Goal: Task Accomplishment & Management: Complete application form

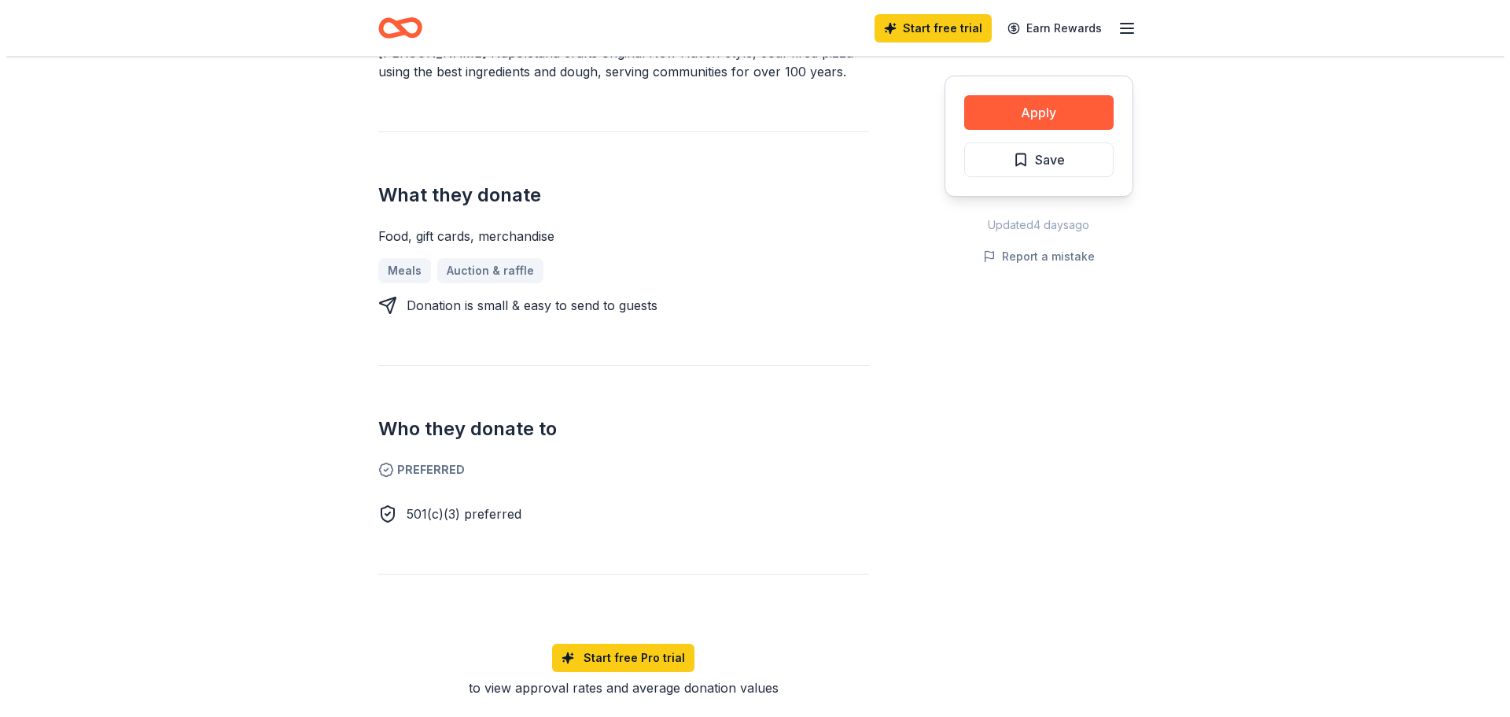
scroll to position [472, 0]
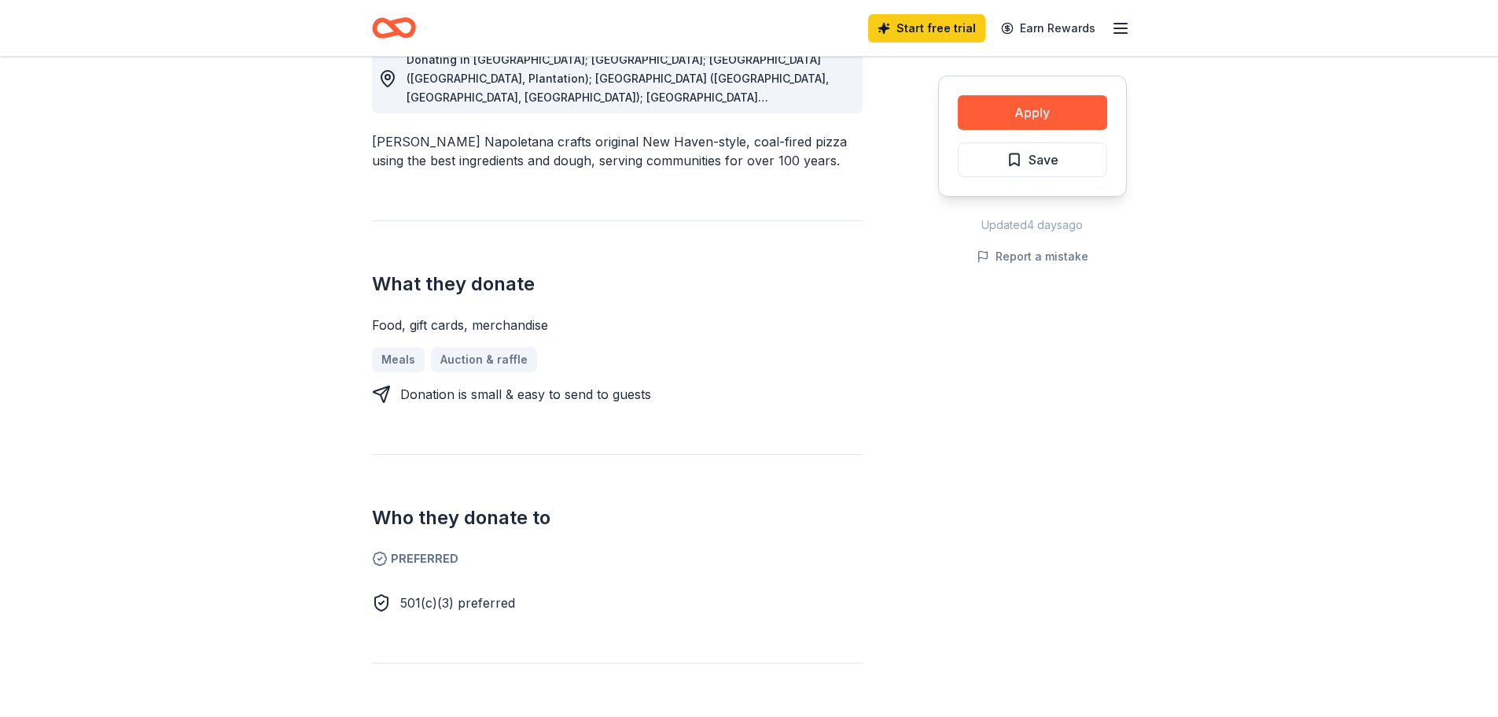
click at [1045, 92] on div "Apply Save" at bounding box center [1032, 136] width 189 height 121
click at [1038, 112] on button "Apply" at bounding box center [1032, 112] width 149 height 35
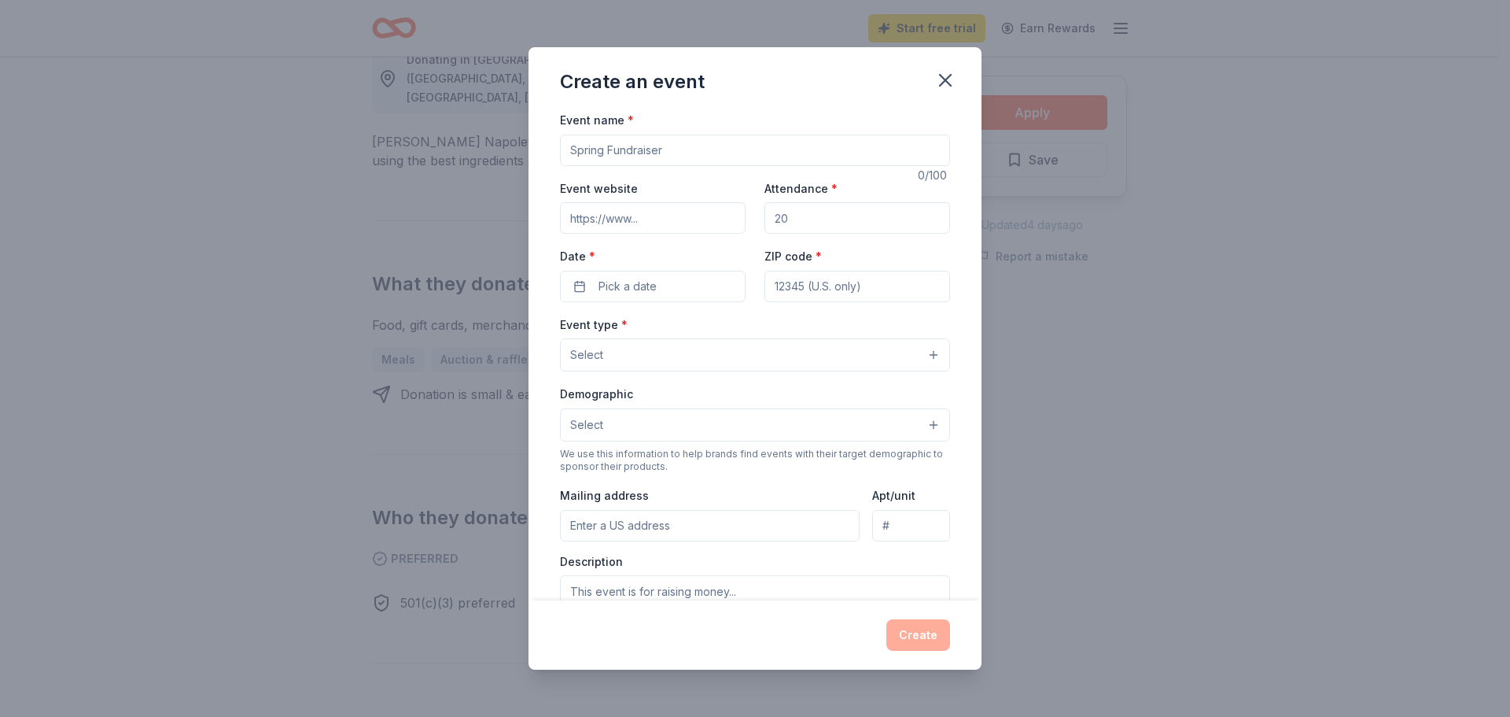
click at [746, 149] on input "Event name *" at bounding box center [755, 150] width 390 height 31
type input "W"
type input "Covered in Compassion"
click at [787, 227] on input "Attendance *" at bounding box center [858, 217] width 186 height 31
type input "20"
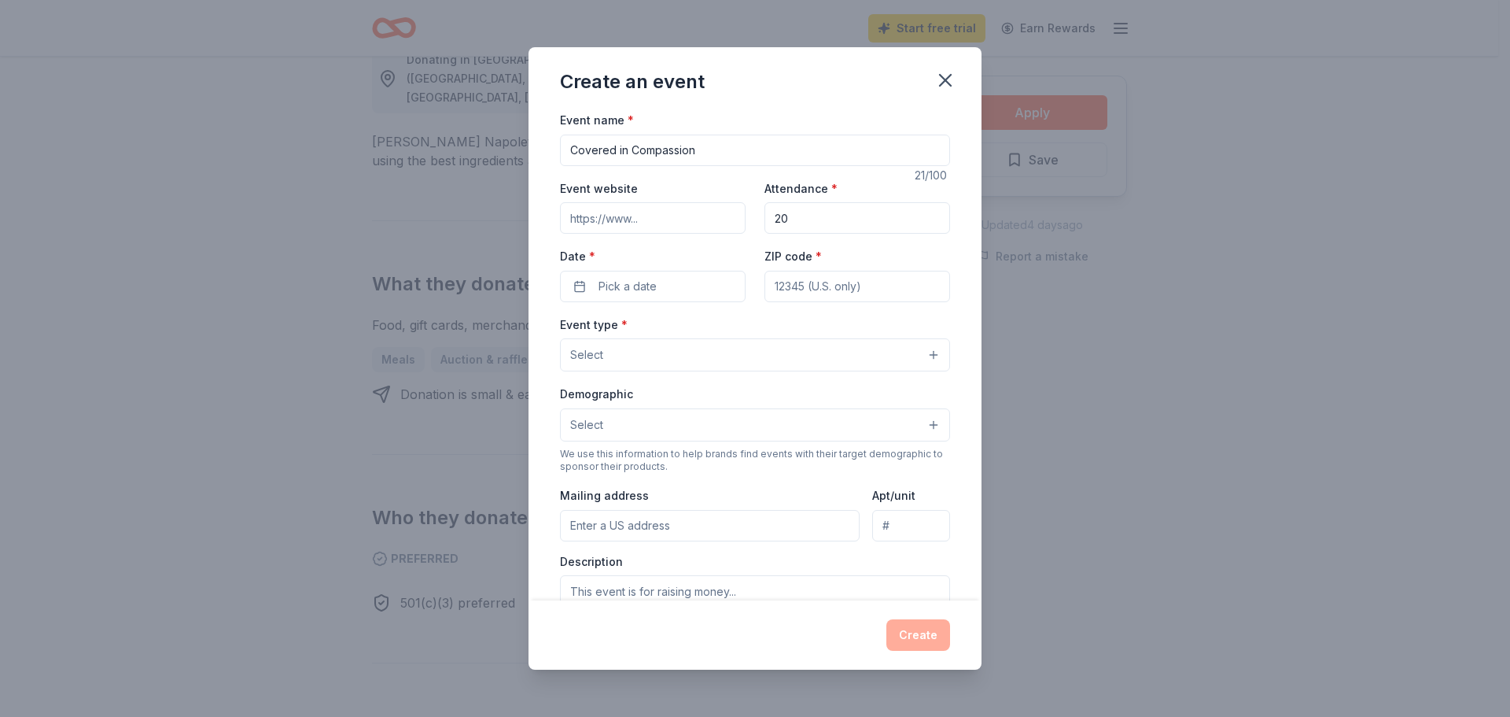
click at [658, 219] on input "Event website" at bounding box center [653, 217] width 186 height 31
type input "[URL][DOMAIN_NAME]"
click at [640, 297] on button "Pick a date" at bounding box center [653, 286] width 186 height 31
click at [682, 522] on button "2" at bounding box center [678, 525] width 28 height 28
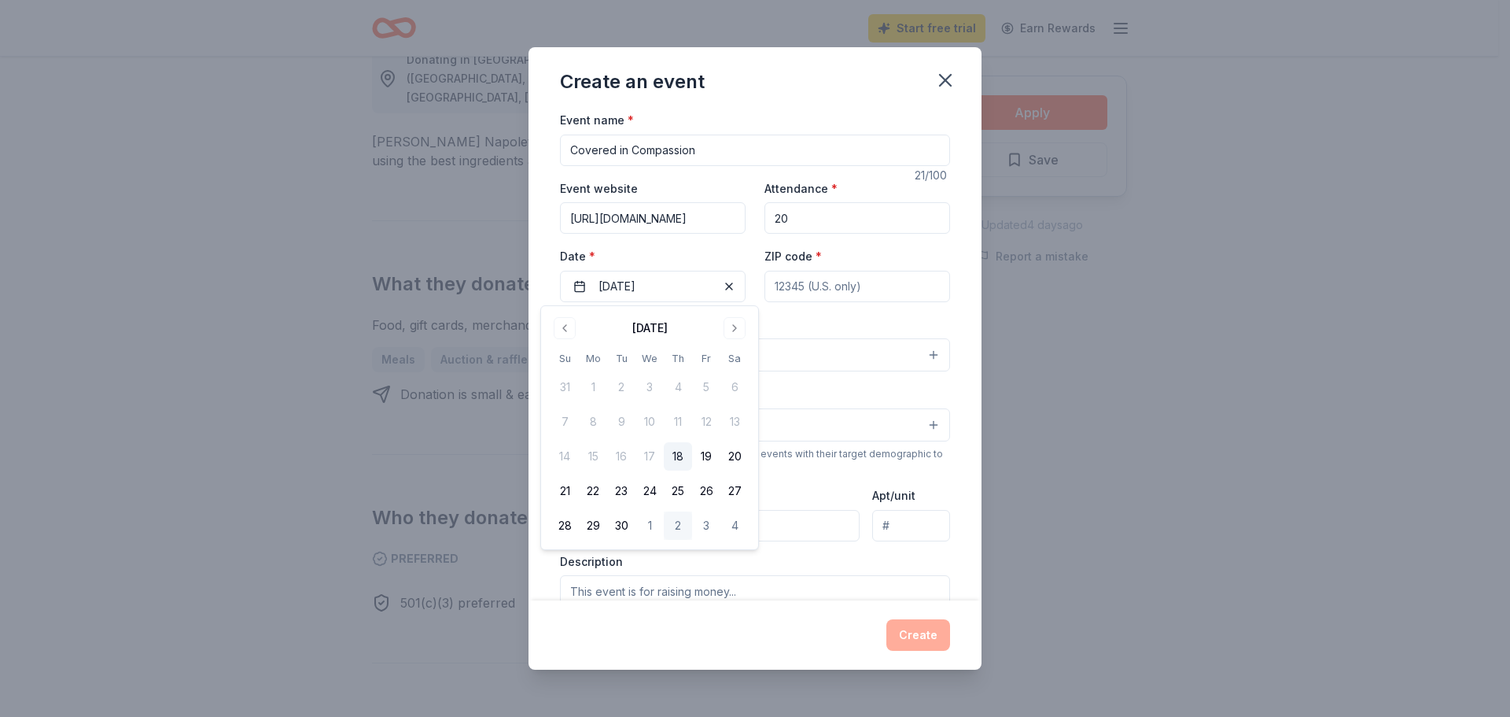
click at [817, 289] on input "ZIP code *" at bounding box center [858, 286] width 186 height 31
type input "06106"
click at [717, 356] on button "Select" at bounding box center [755, 354] width 390 height 33
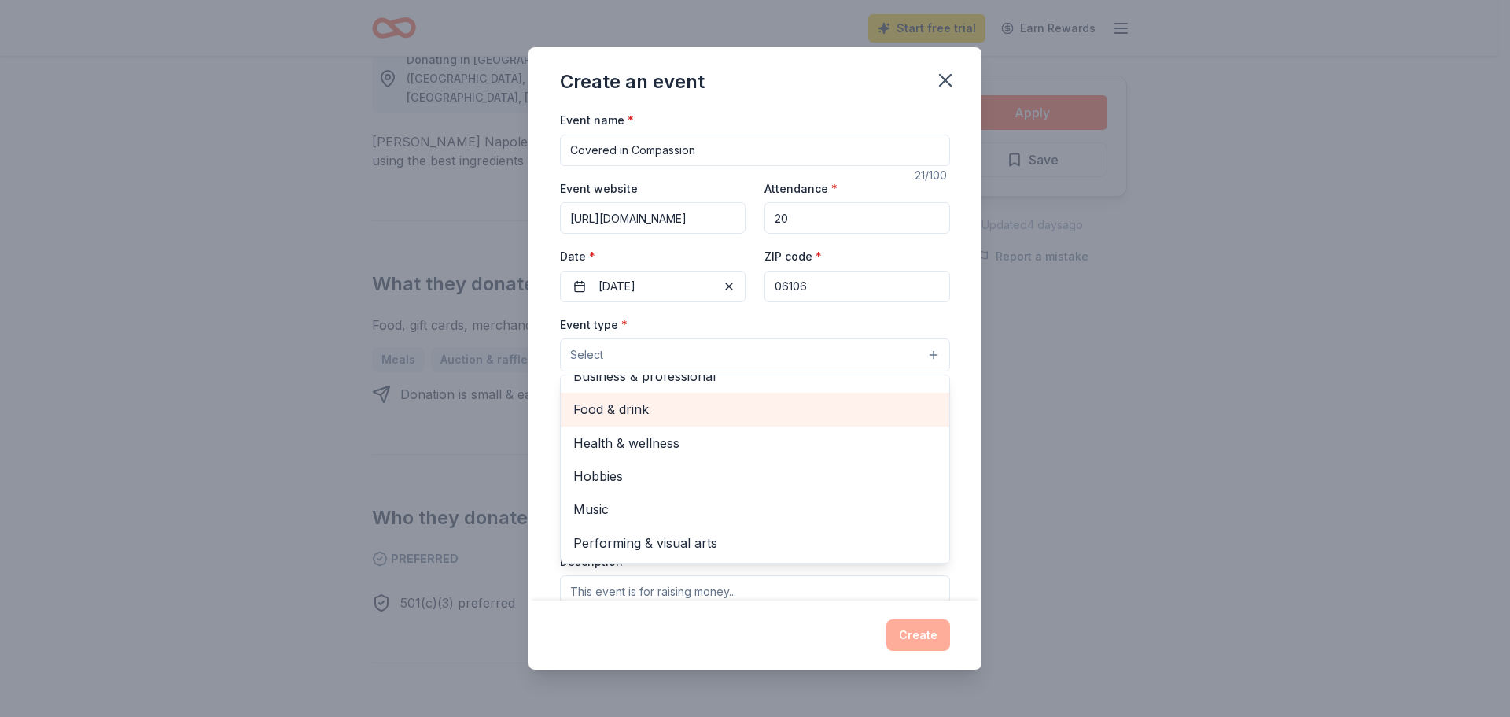
scroll to position [0, 0]
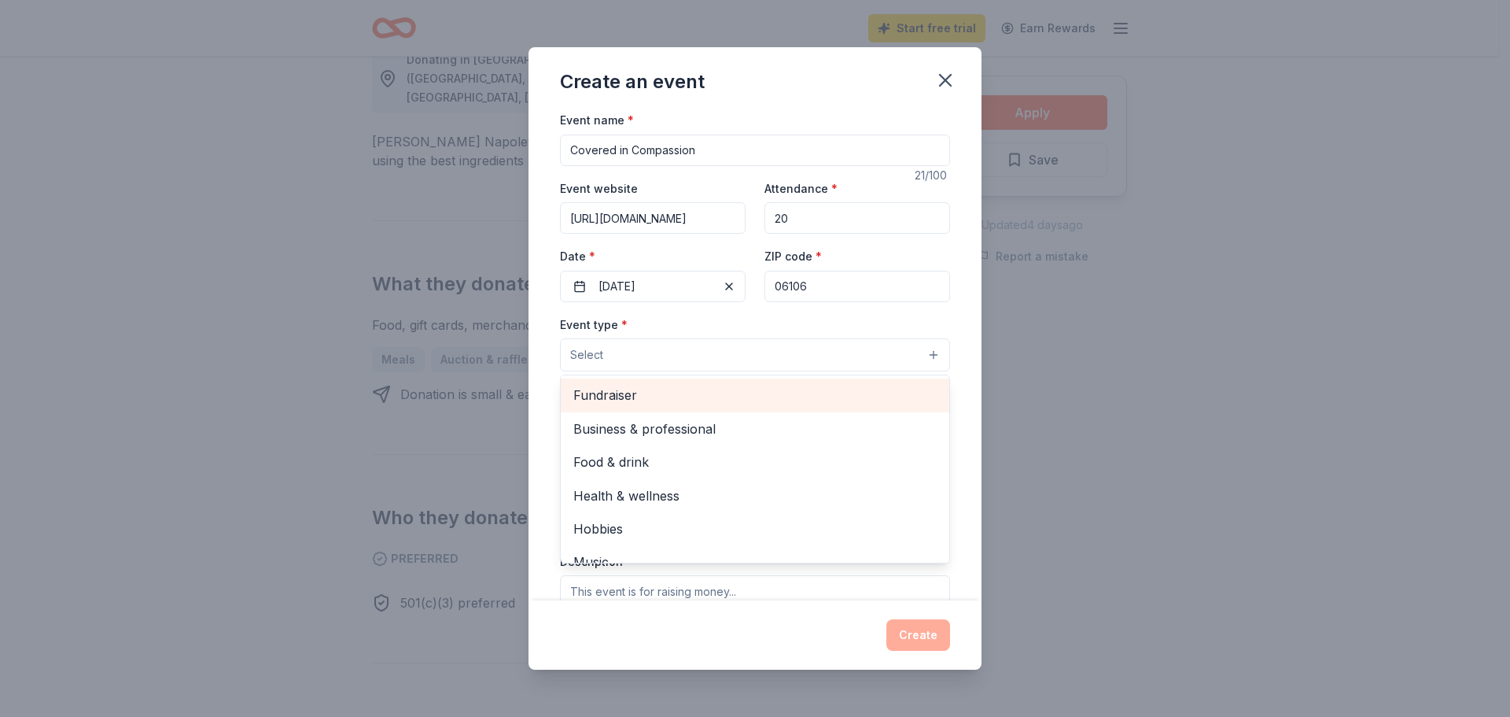
click at [696, 399] on span "Fundraiser" at bounding box center [754, 395] width 363 height 20
click at [690, 389] on span "Business & professional" at bounding box center [754, 396] width 363 height 20
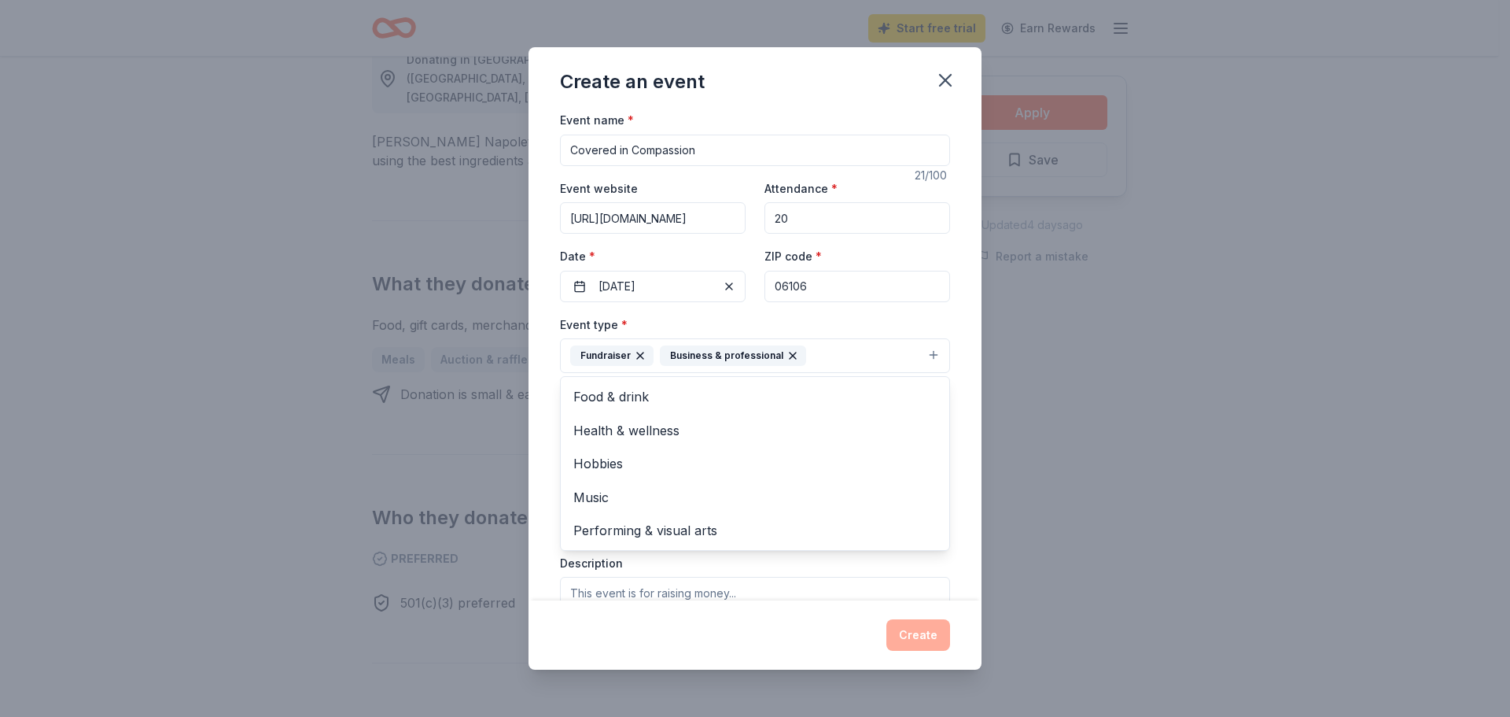
click at [787, 356] on icon "button" at bounding box center [793, 355] width 13 height 13
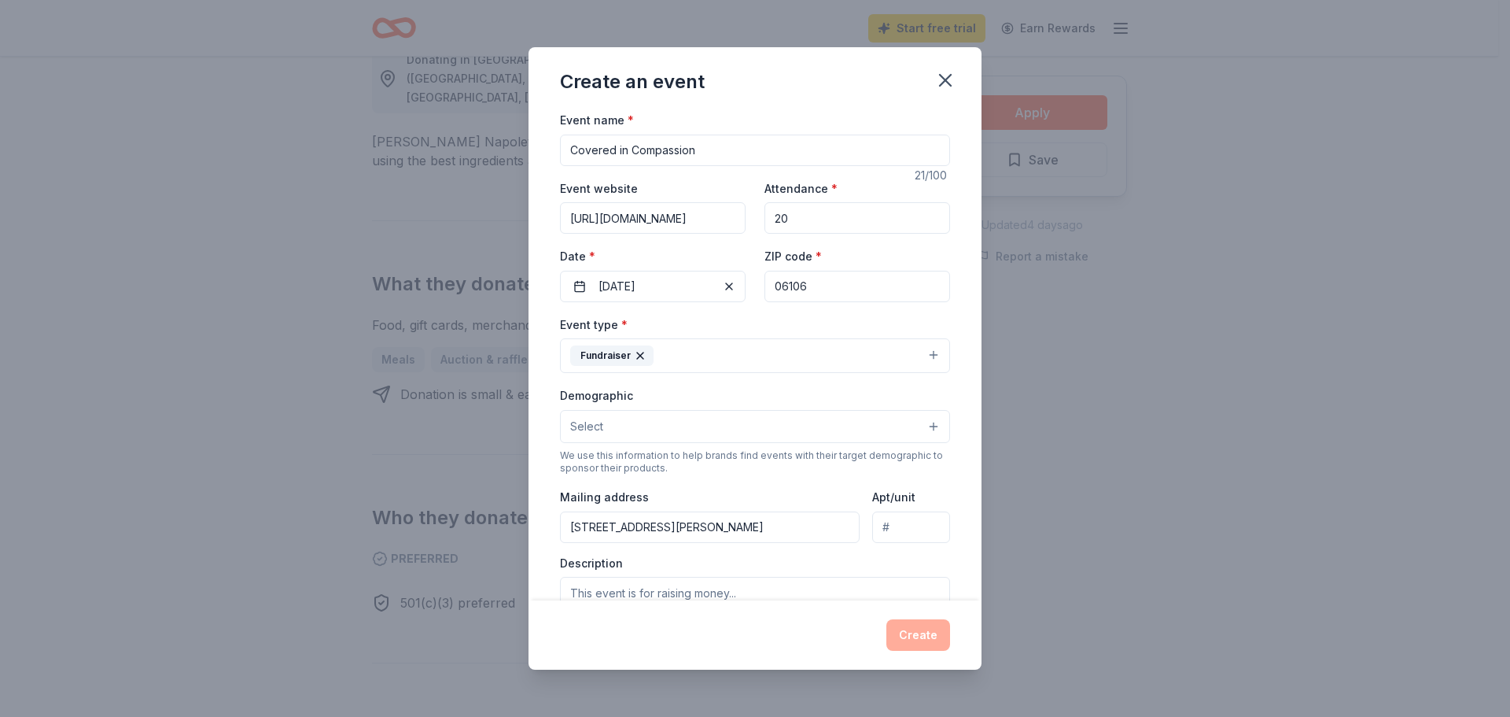
click at [730, 424] on button "Select" at bounding box center [755, 426] width 390 height 33
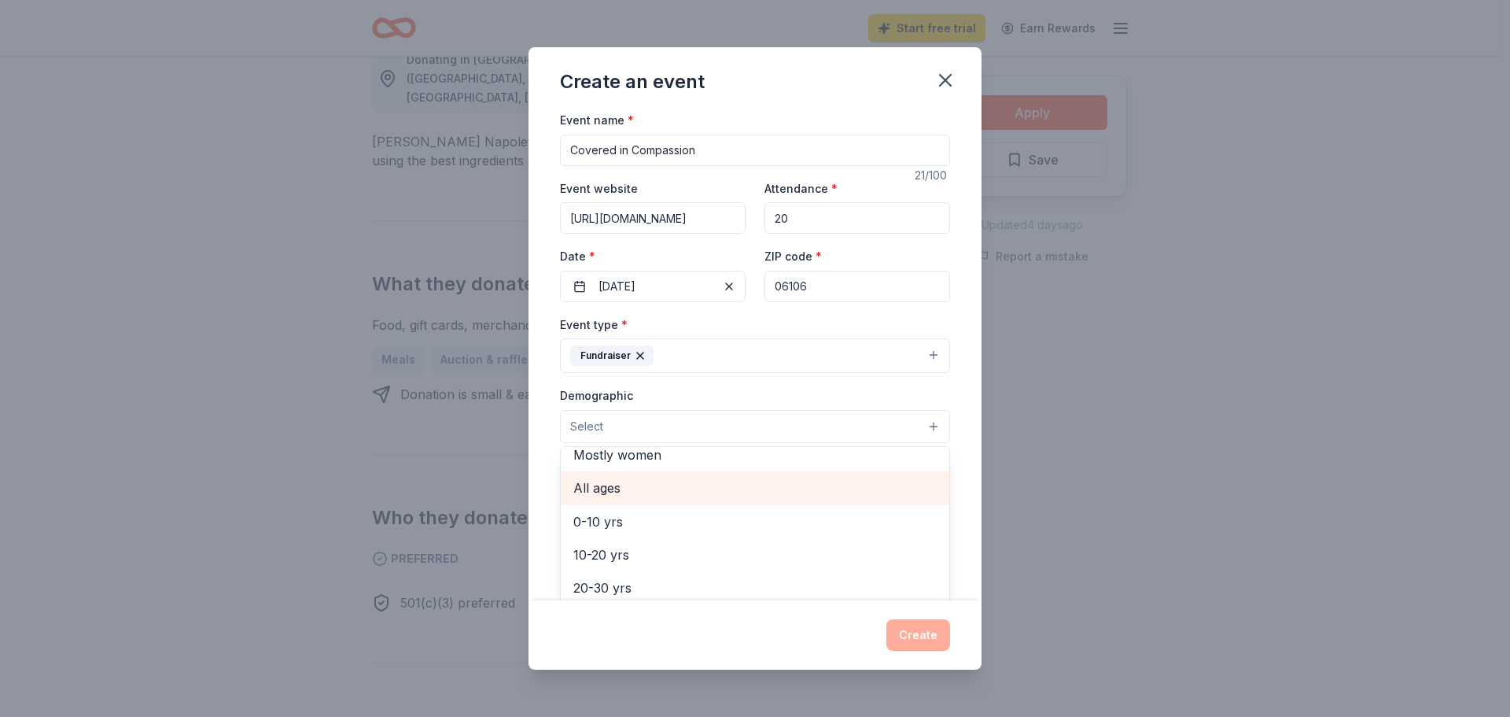
scroll to position [157, 0]
click at [662, 476] on span "10-20 yrs" at bounding box center [754, 476] width 363 height 20
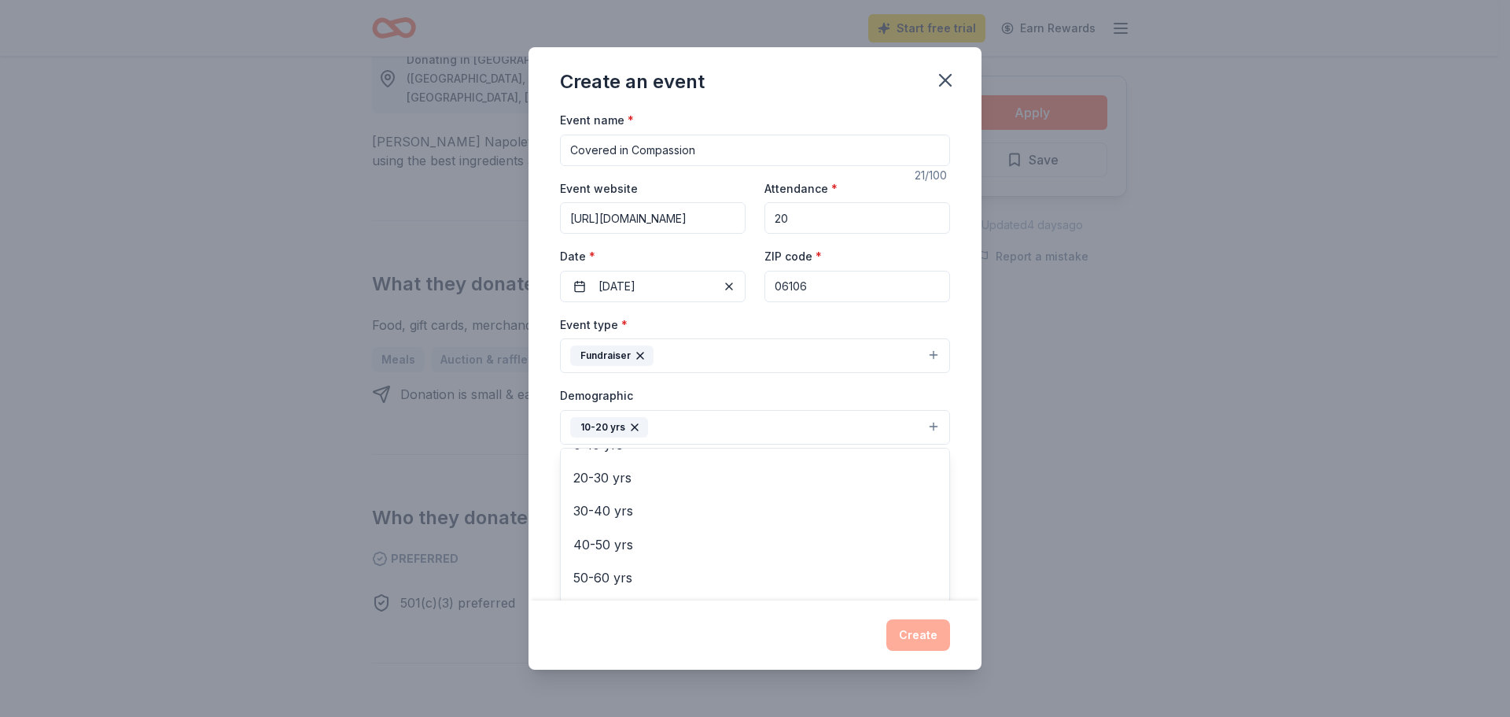
click at [886, 381] on div "Event type * Fundraiser Demographic 10-20 yrs All genders Mostly men Mostly wom…" at bounding box center [755, 482] width 390 height 334
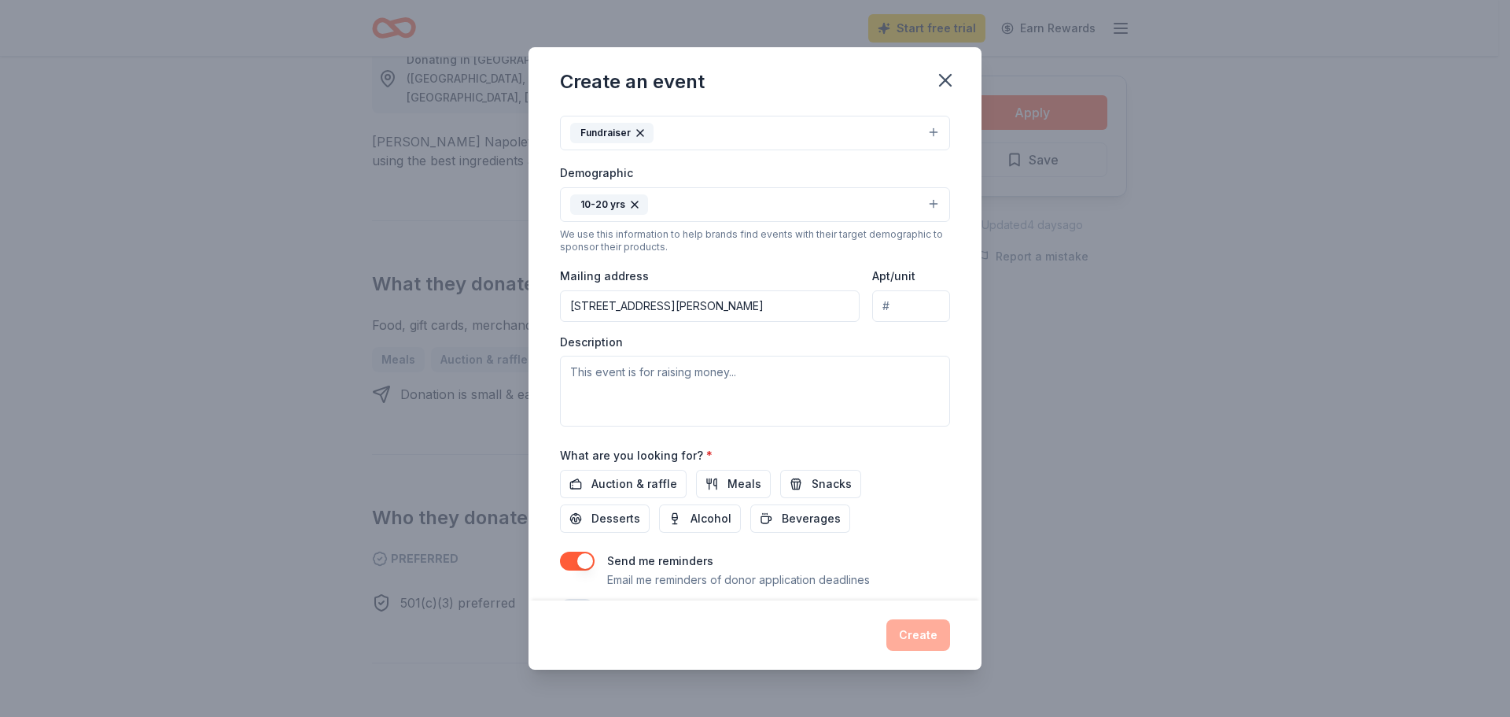
scroll to position [236, 0]
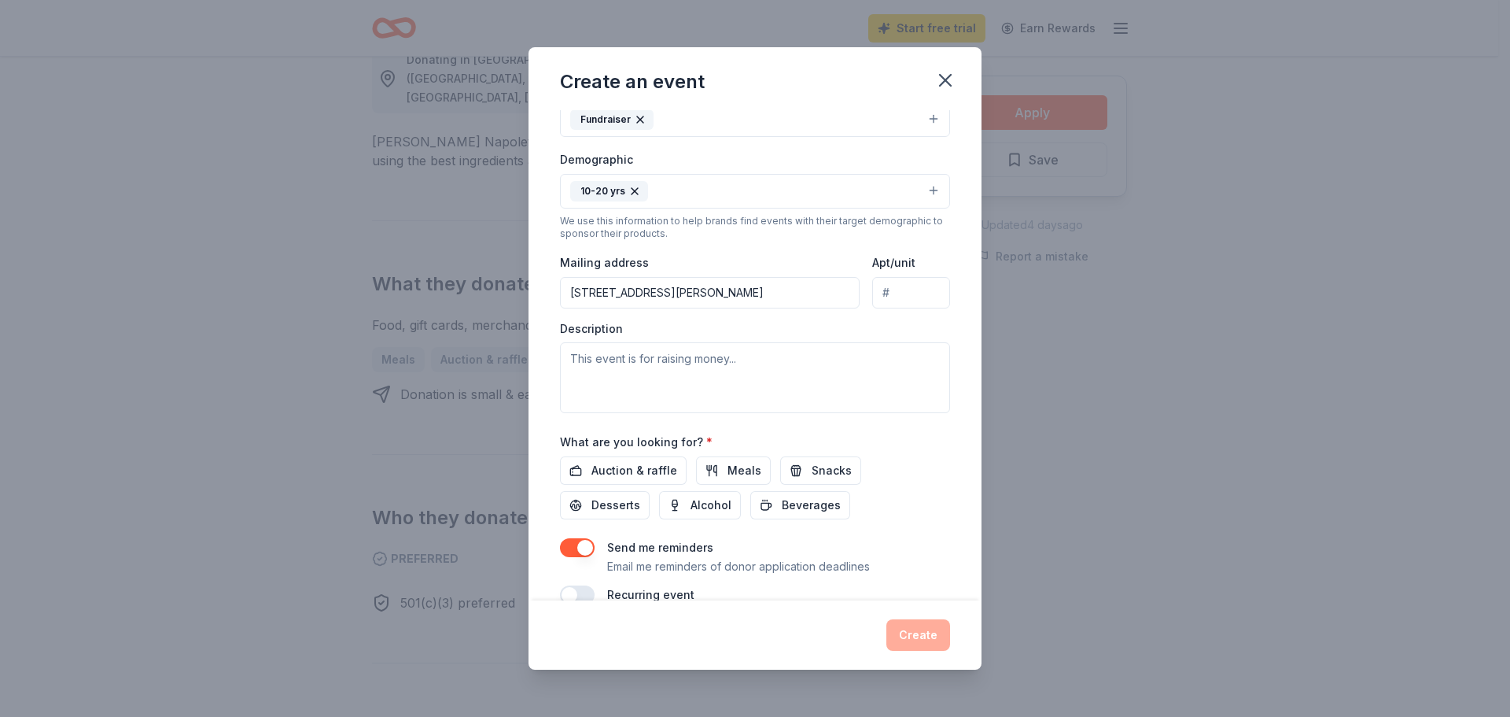
drag, startPoint x: 446, startPoint y: 330, endPoint x: 411, endPoint y: 329, distance: 34.6
click at [411, 329] on div "Create an event Event name * Covered in Compassion 21 /100 Event website [URL][…" at bounding box center [755, 358] width 1510 height 717
type input "[STREET_ADDRESS]"
click at [886, 297] on input "Apt/unit" at bounding box center [911, 292] width 78 height 31
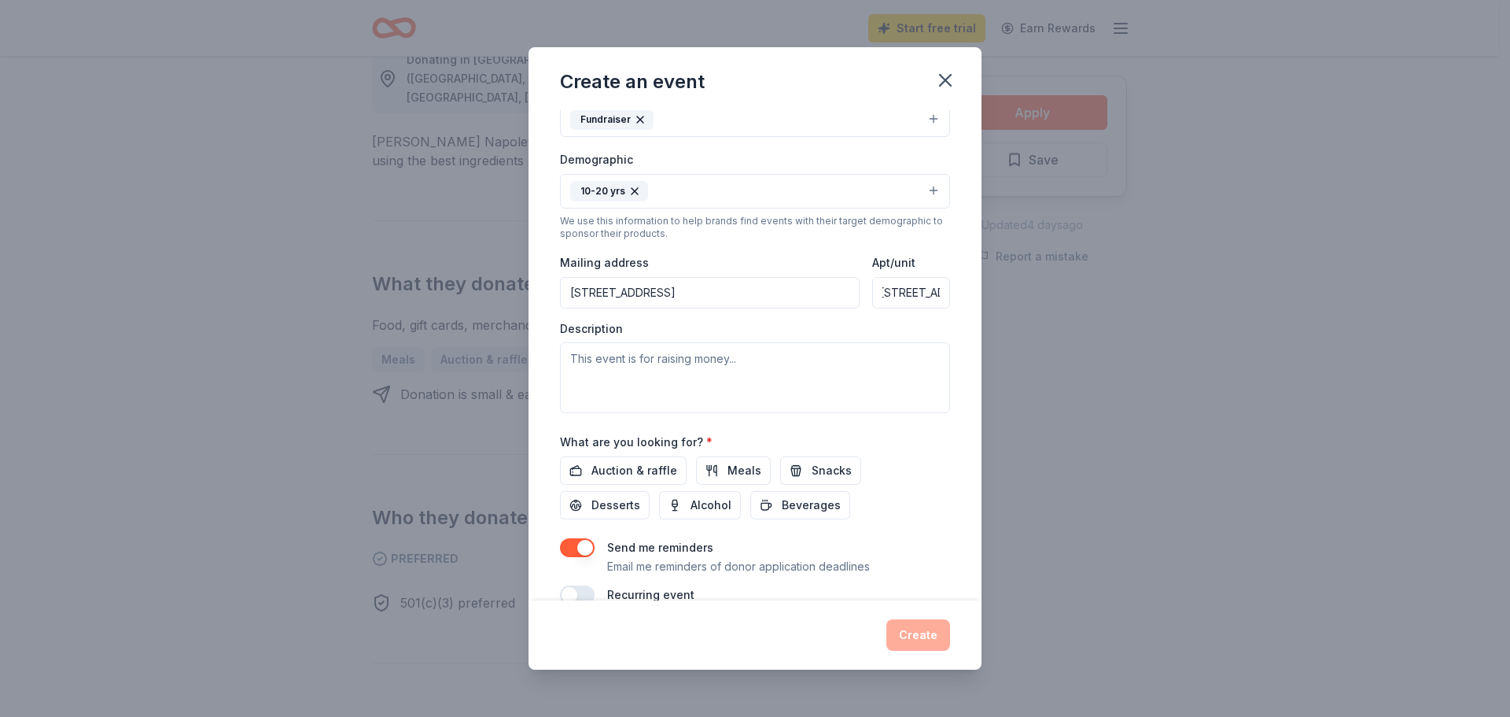
type input "Ste [STREET_ADDRESS]"
click at [709, 378] on textarea at bounding box center [755, 377] width 390 height 71
click at [583, 545] on button "button" at bounding box center [577, 547] width 35 height 19
click at [735, 474] on span "Meals" at bounding box center [745, 470] width 34 height 19
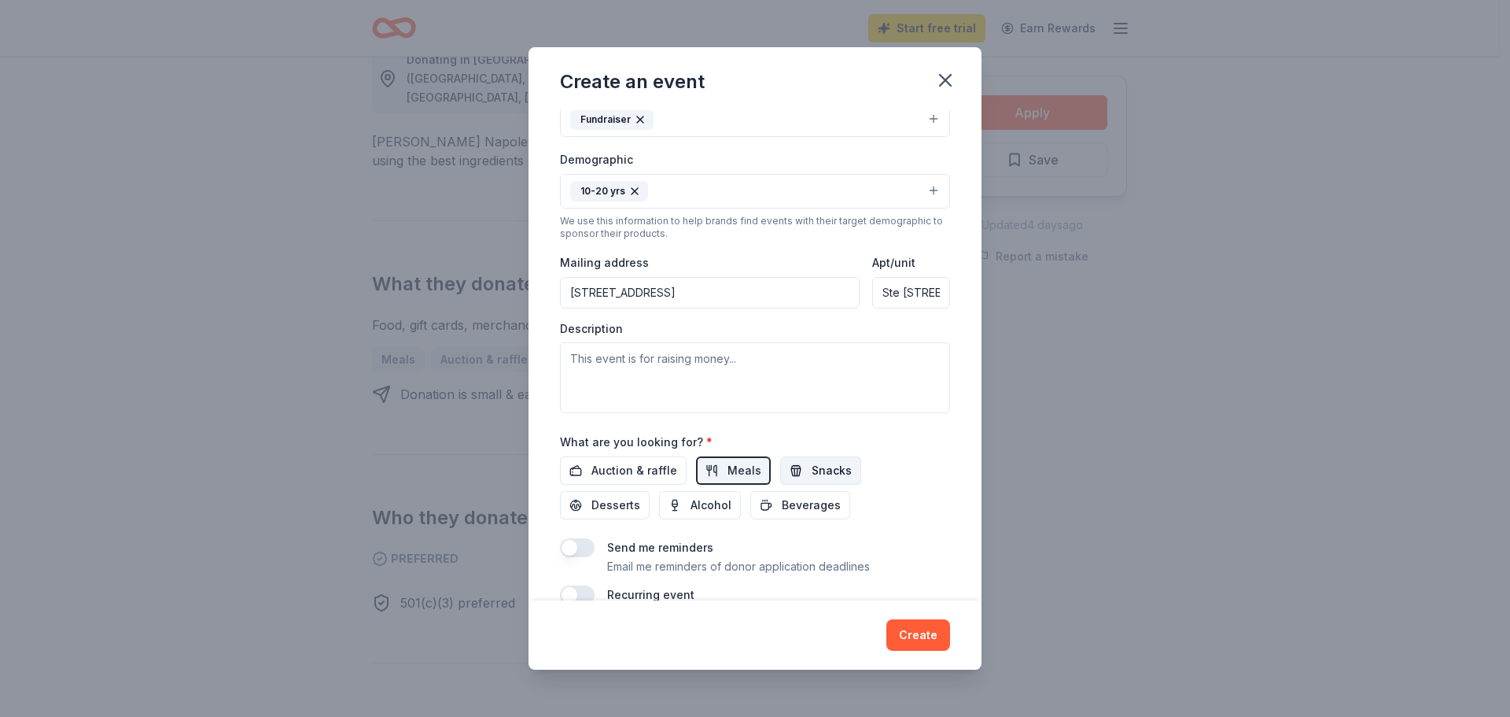
click at [812, 470] on span "Snacks" at bounding box center [832, 470] width 40 height 19
click at [791, 503] on span "Beverages" at bounding box center [811, 505] width 59 height 19
click at [612, 503] on span "Desserts" at bounding box center [616, 505] width 49 height 19
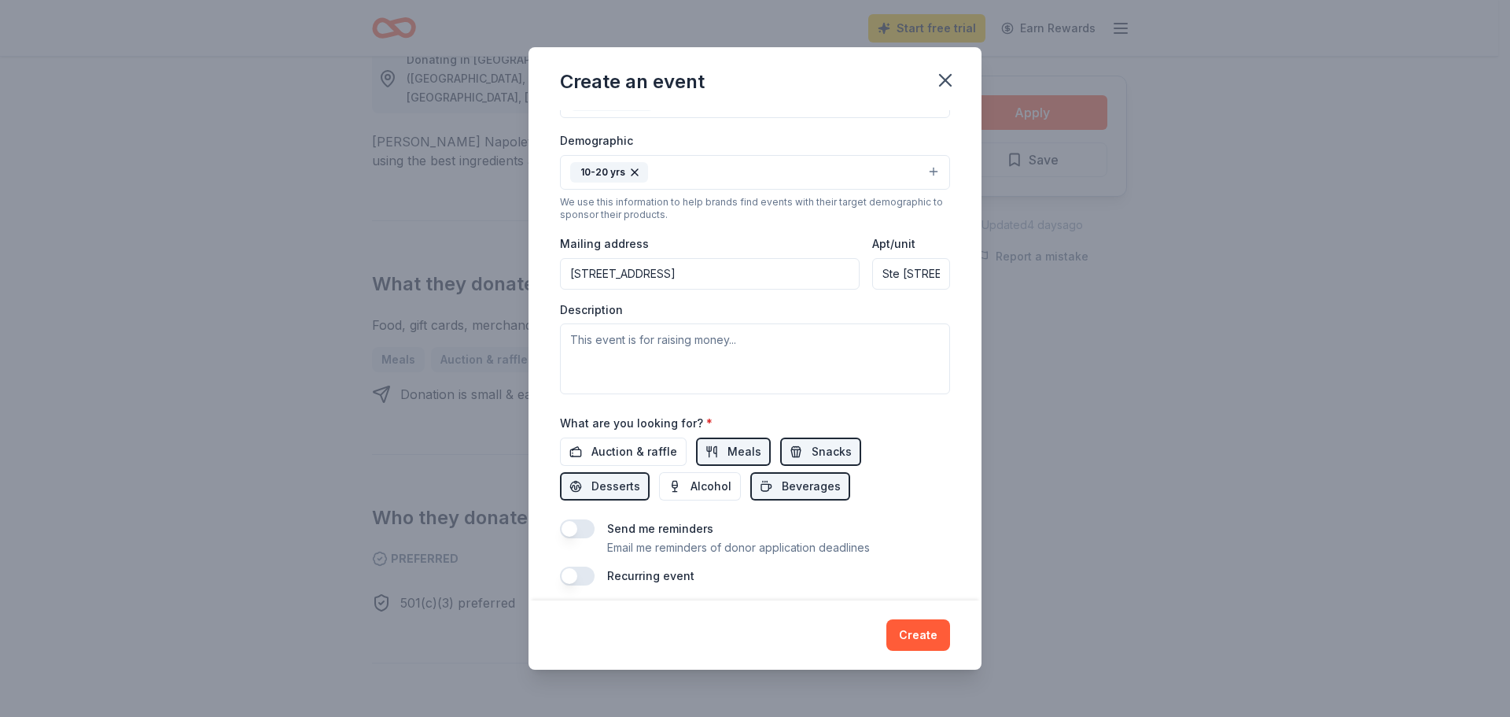
scroll to position [265, 0]
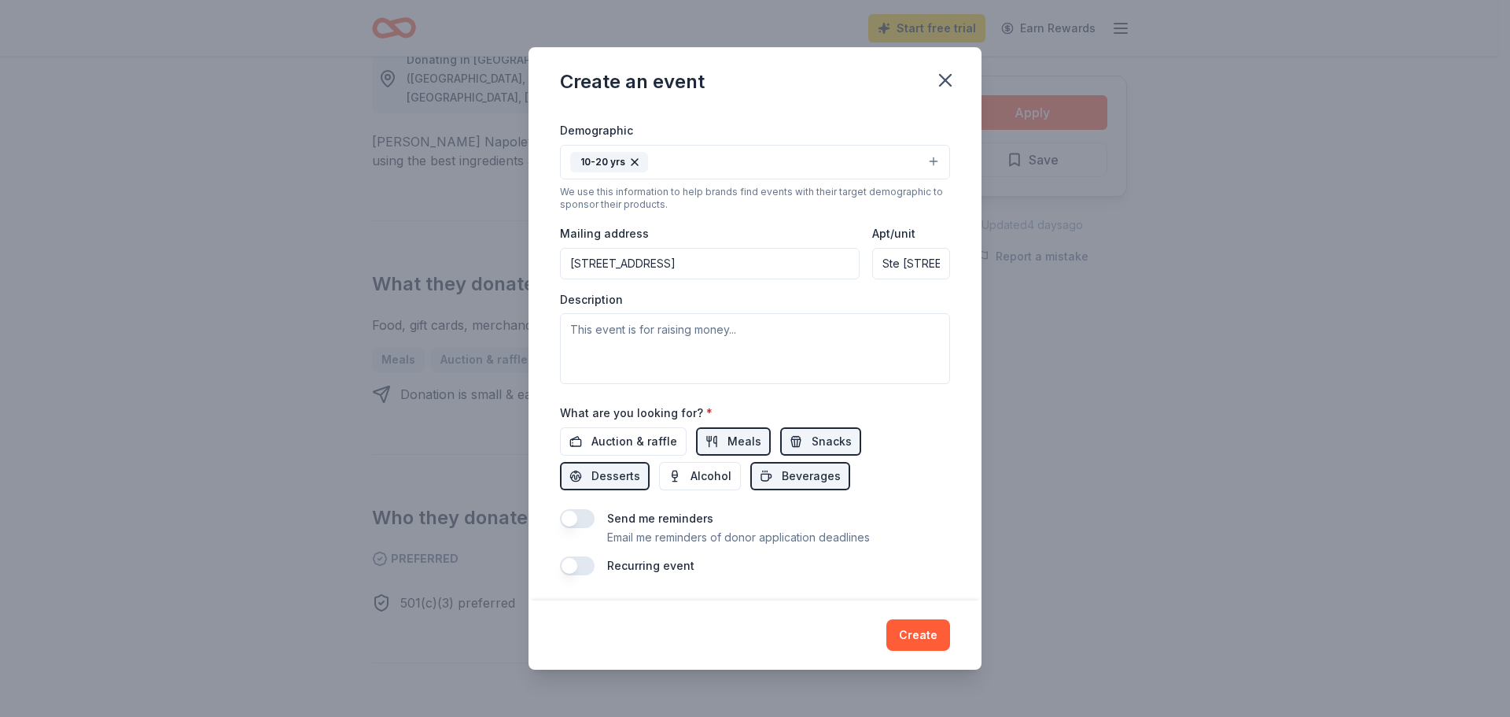
click at [573, 567] on button "button" at bounding box center [577, 565] width 35 height 19
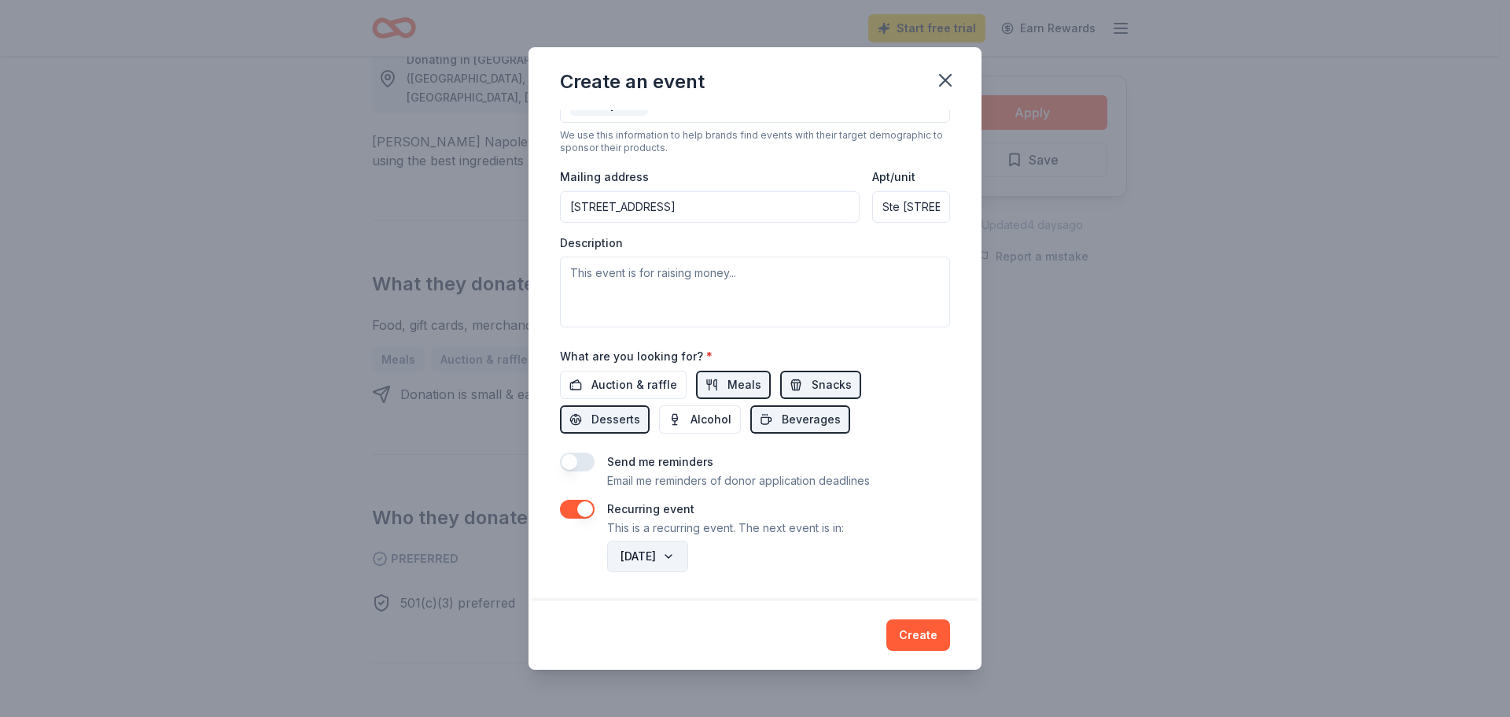
click at [688, 557] on button "[DATE]" at bounding box center [647, 555] width 81 height 31
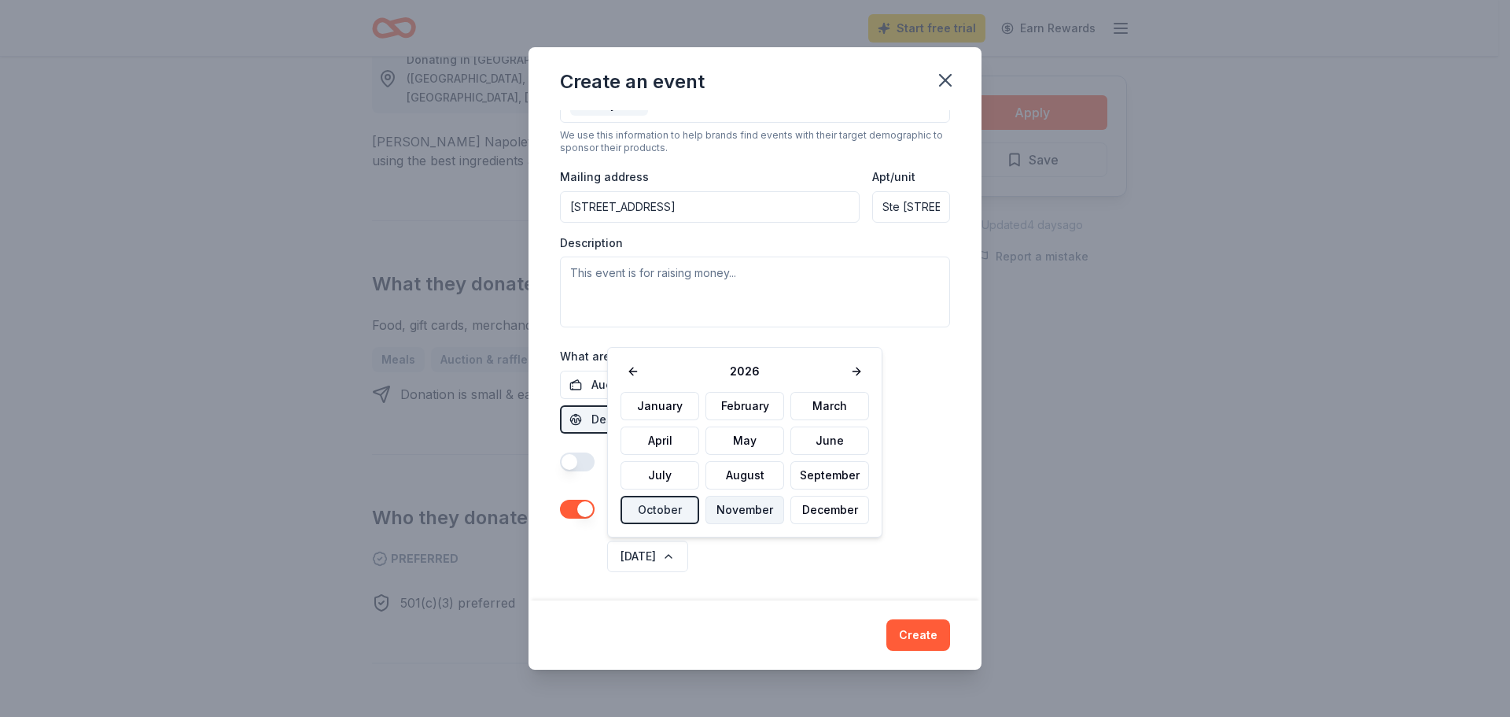
click at [755, 508] on button "November" at bounding box center [745, 510] width 79 height 28
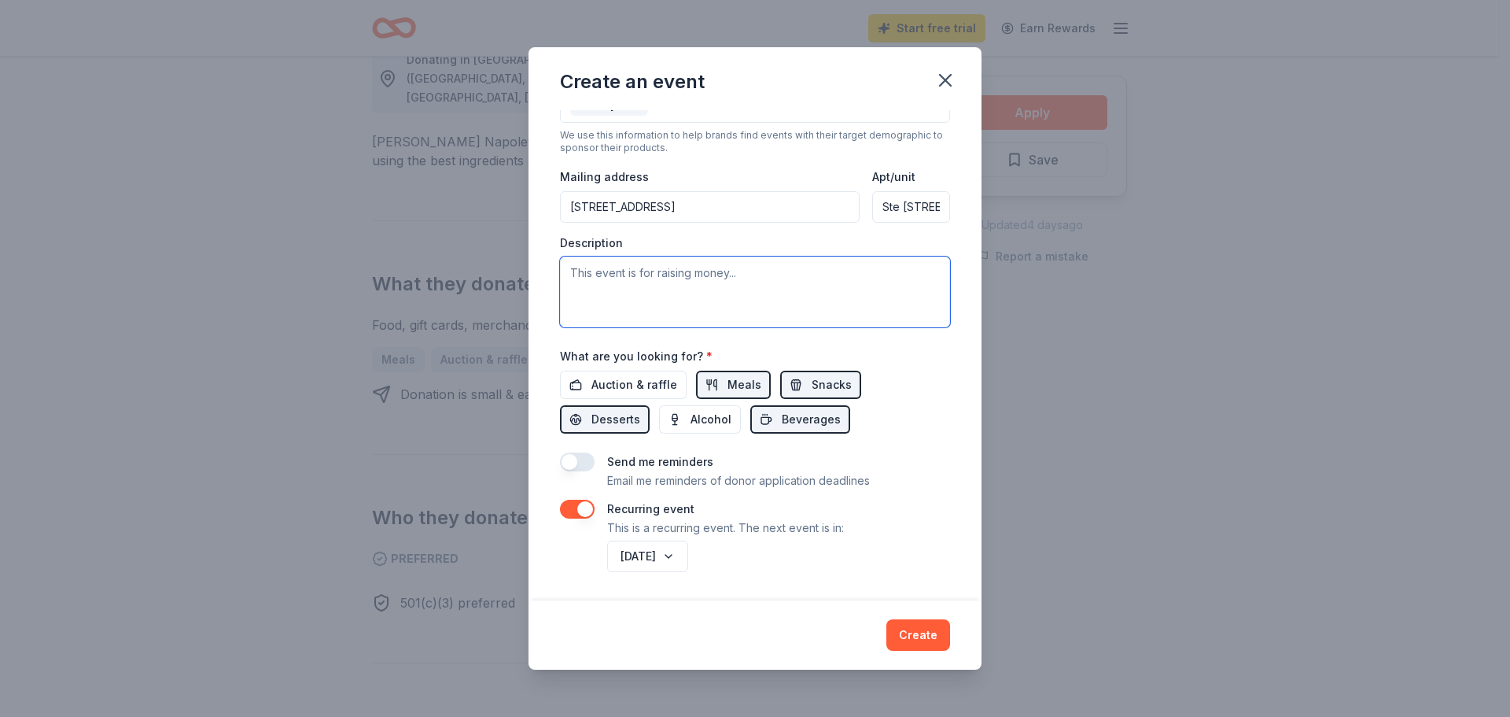
click at [712, 280] on textarea at bounding box center [755, 291] width 390 height 71
drag, startPoint x: 774, startPoint y: 267, endPoint x: 595, endPoint y: 264, distance: 179.4
click at [595, 264] on textarea at bounding box center [755, 291] width 390 height 71
paste textarea "Covered in Compassion will meet bi-weekly with volunteers and 11 youth from Gur…"
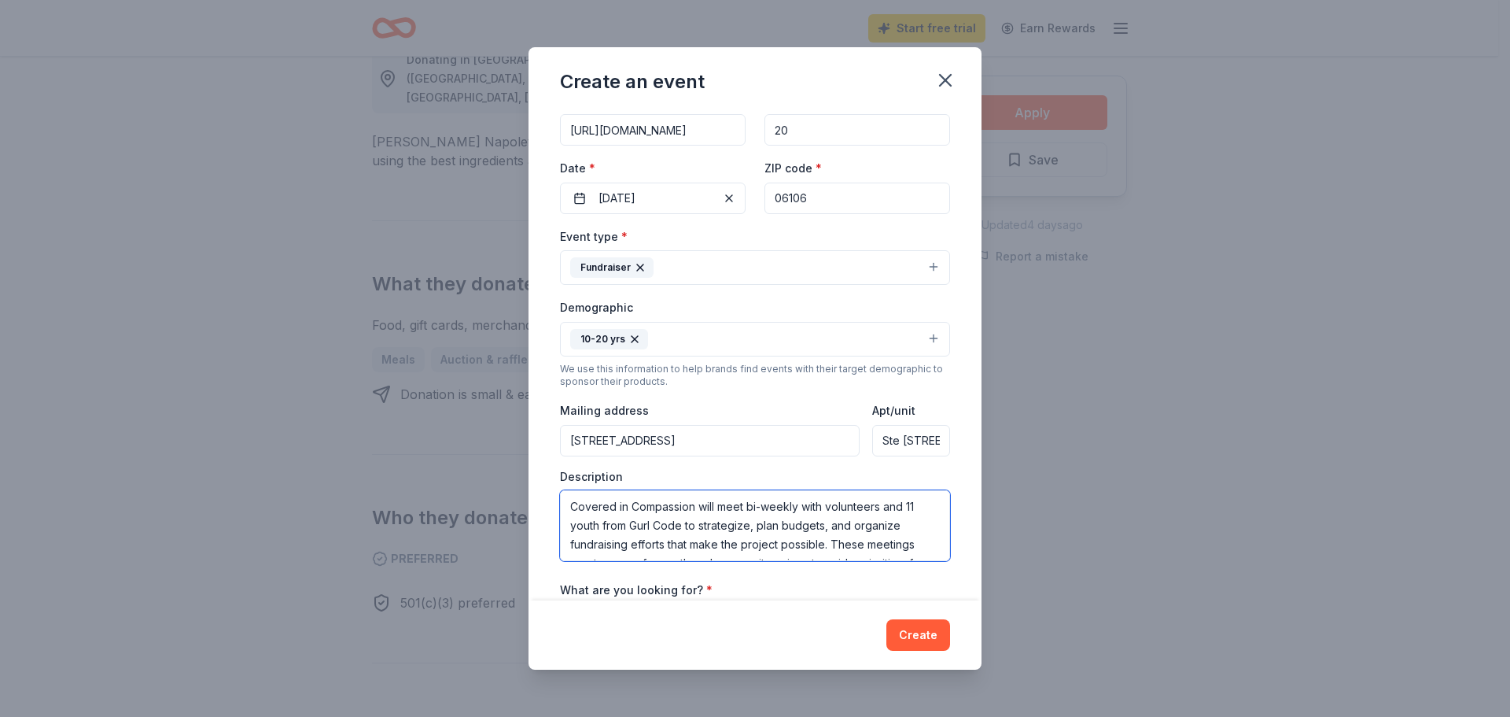
scroll to position [7, 0]
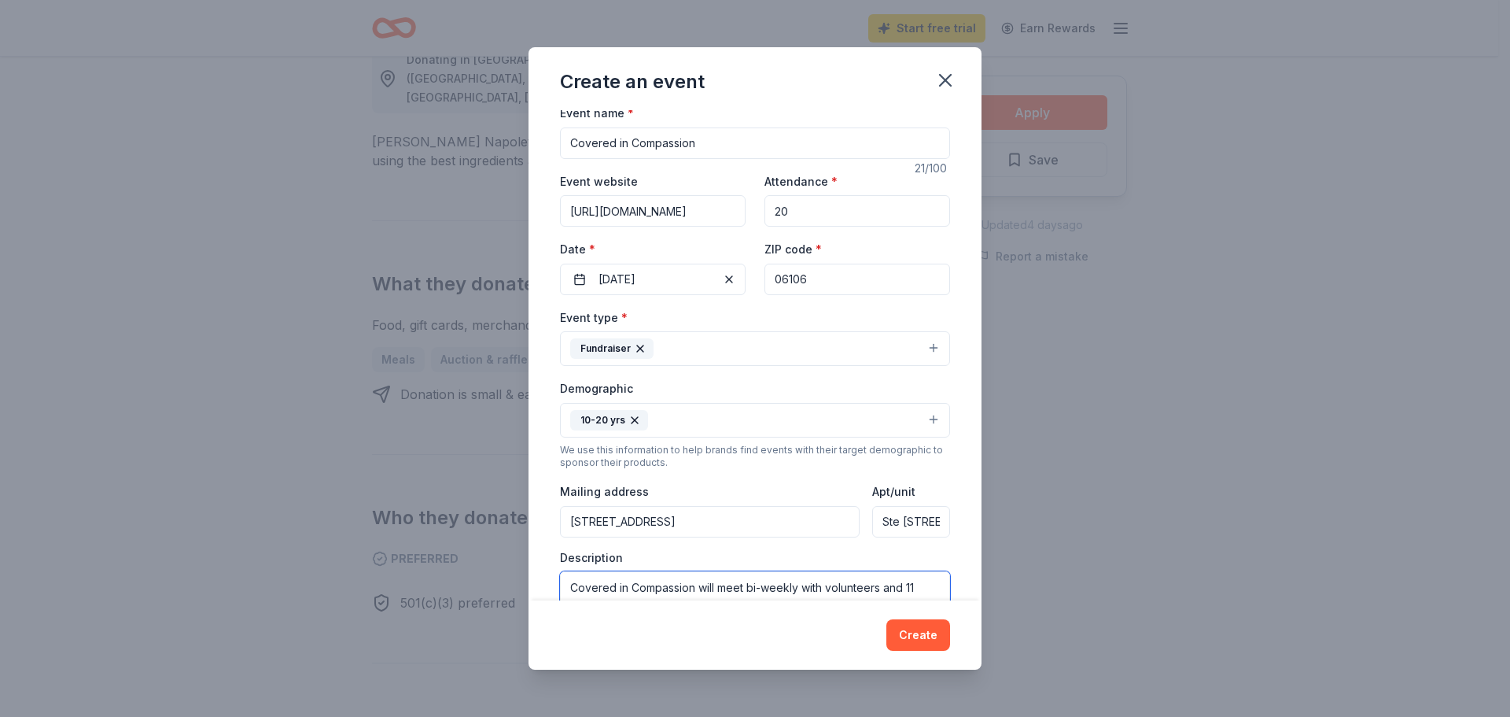
type textarea "Covered in Compassion will meet bi-weekly with volunteers and 11 youth from Gur…"
click at [917, 420] on button "10-20 yrs" at bounding box center [755, 420] width 390 height 35
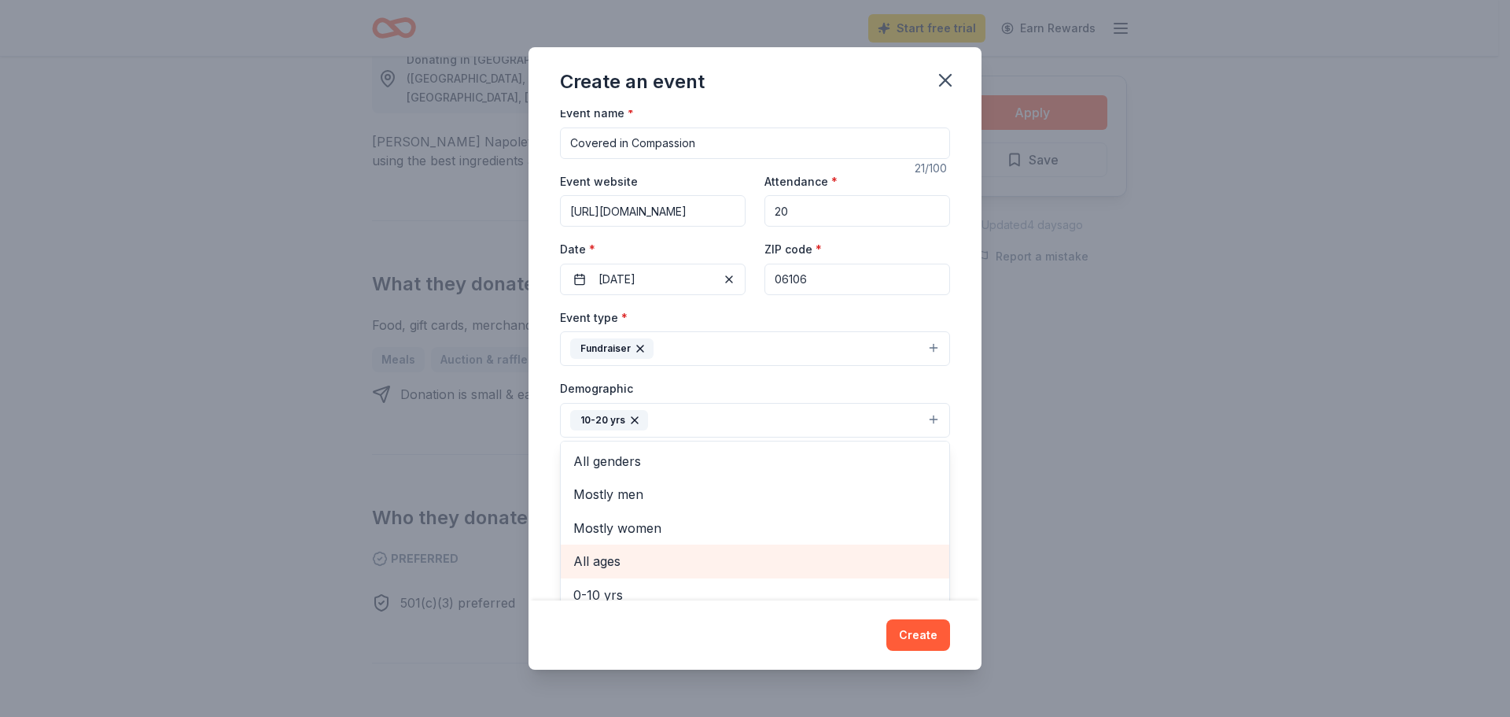
click at [646, 554] on span "All ages" at bounding box center [754, 561] width 363 height 20
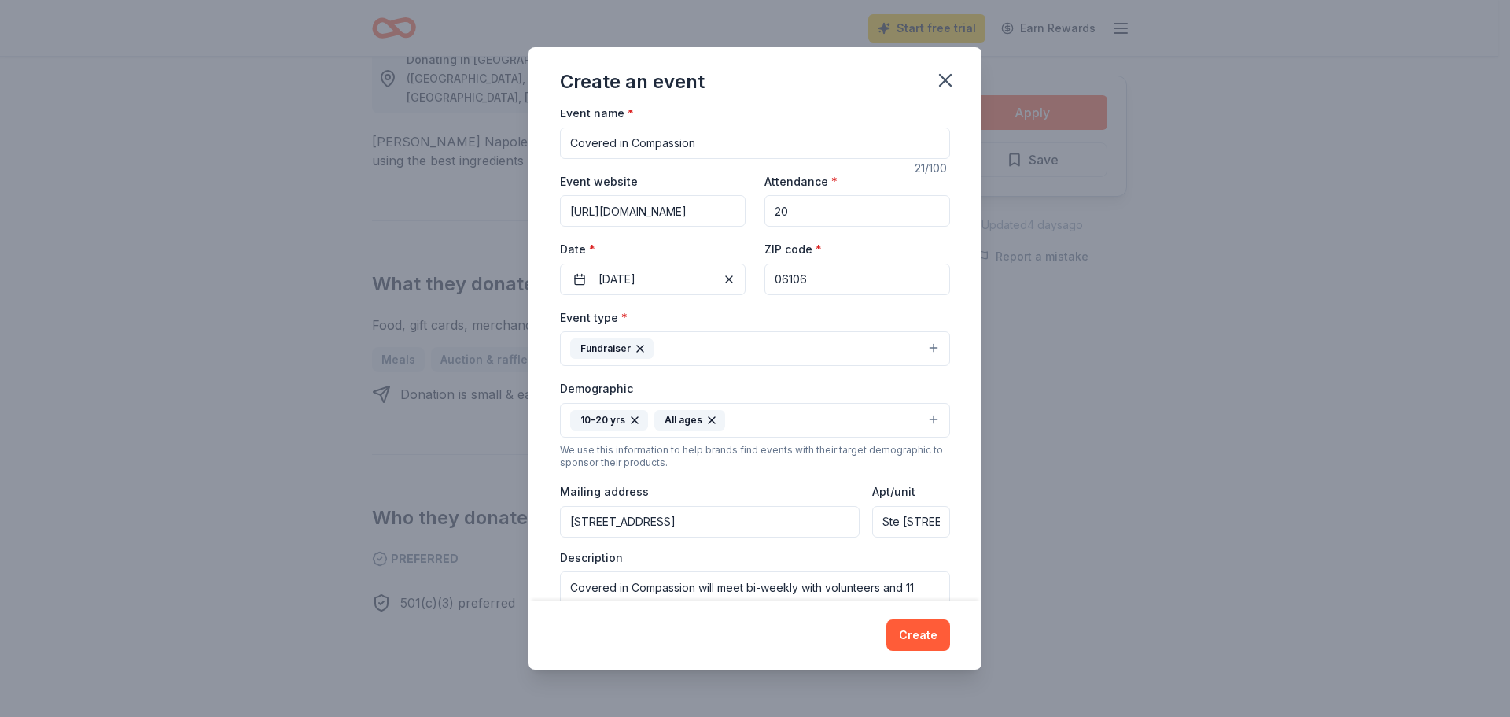
click at [635, 418] on icon "button" at bounding box center [635, 420] width 6 height 6
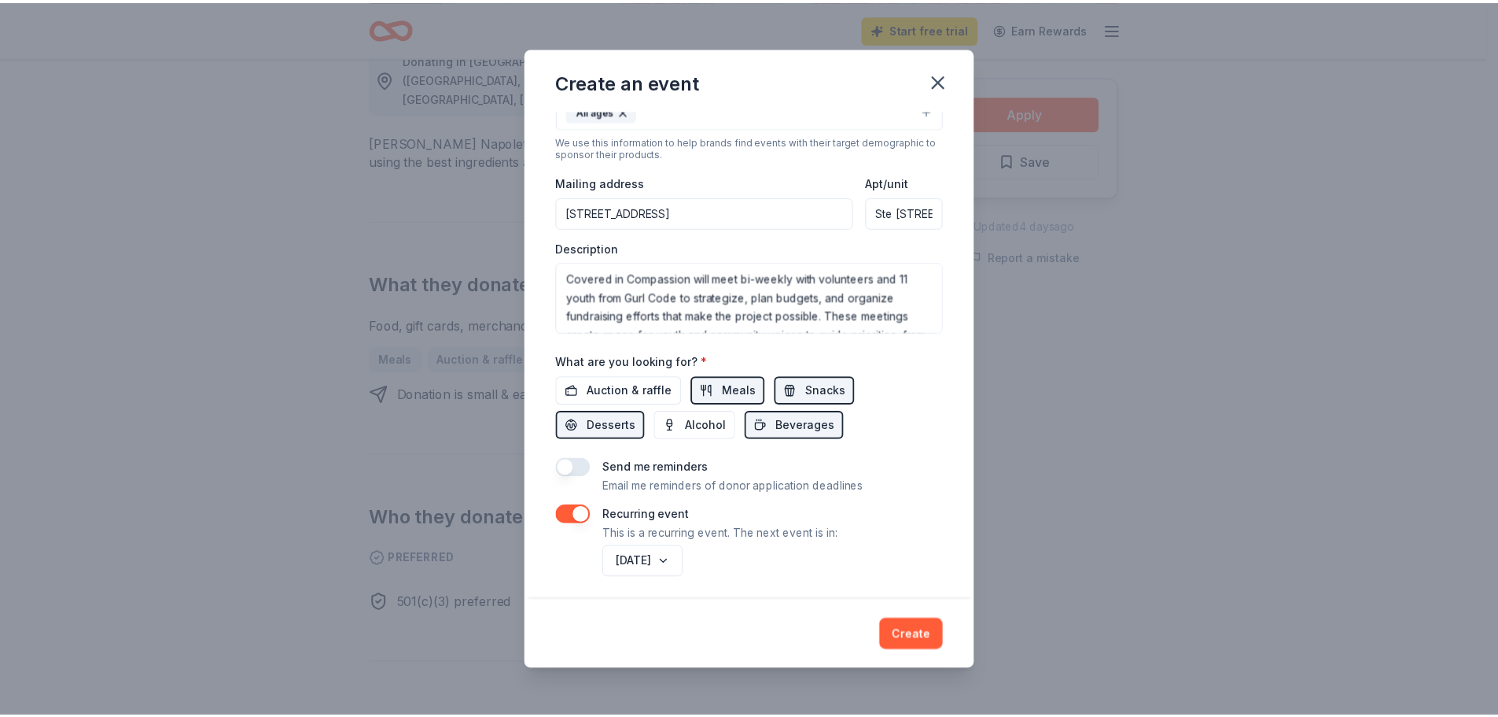
scroll to position [322, 0]
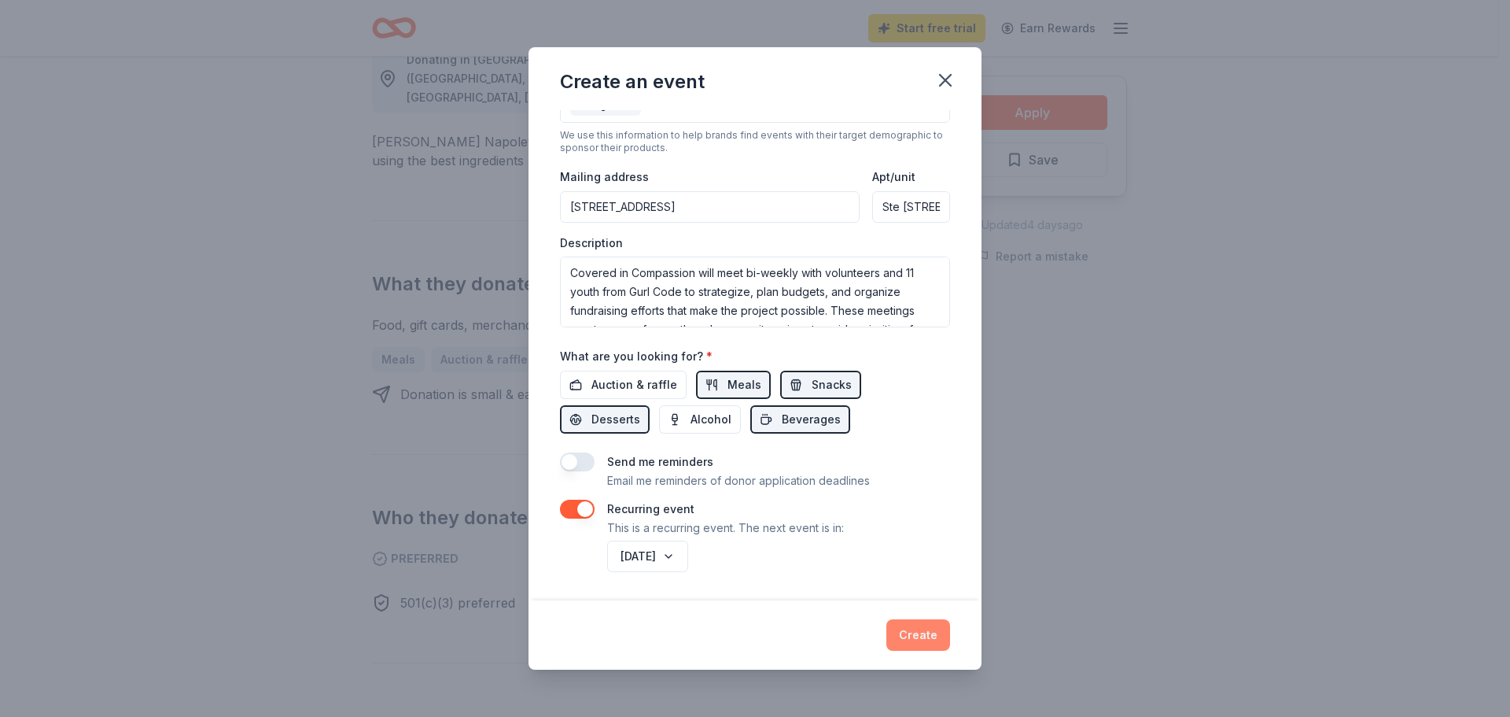
click at [911, 634] on button "Create" at bounding box center [918, 634] width 64 height 31
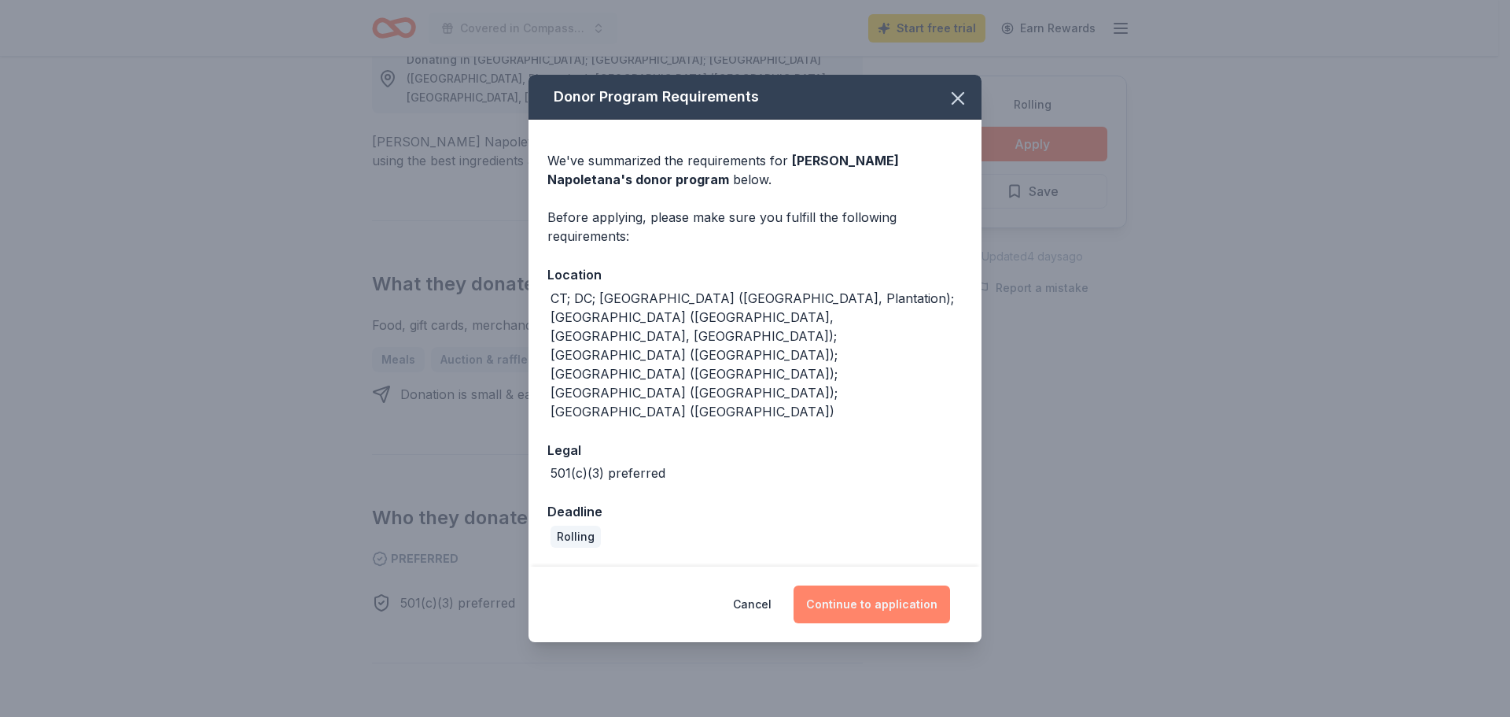
click at [884, 585] on button "Continue to application" at bounding box center [872, 604] width 157 height 38
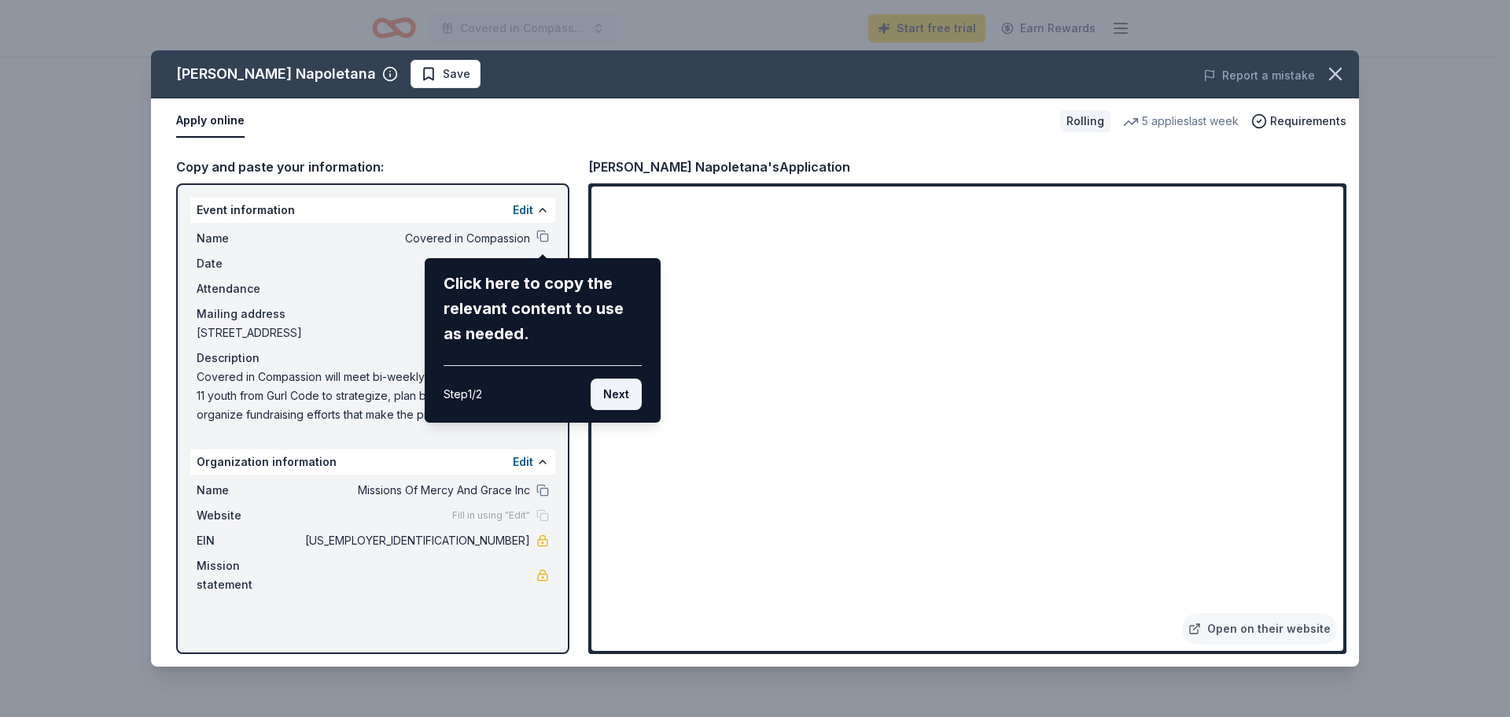
click at [600, 396] on button "Next" at bounding box center [616, 393] width 51 height 31
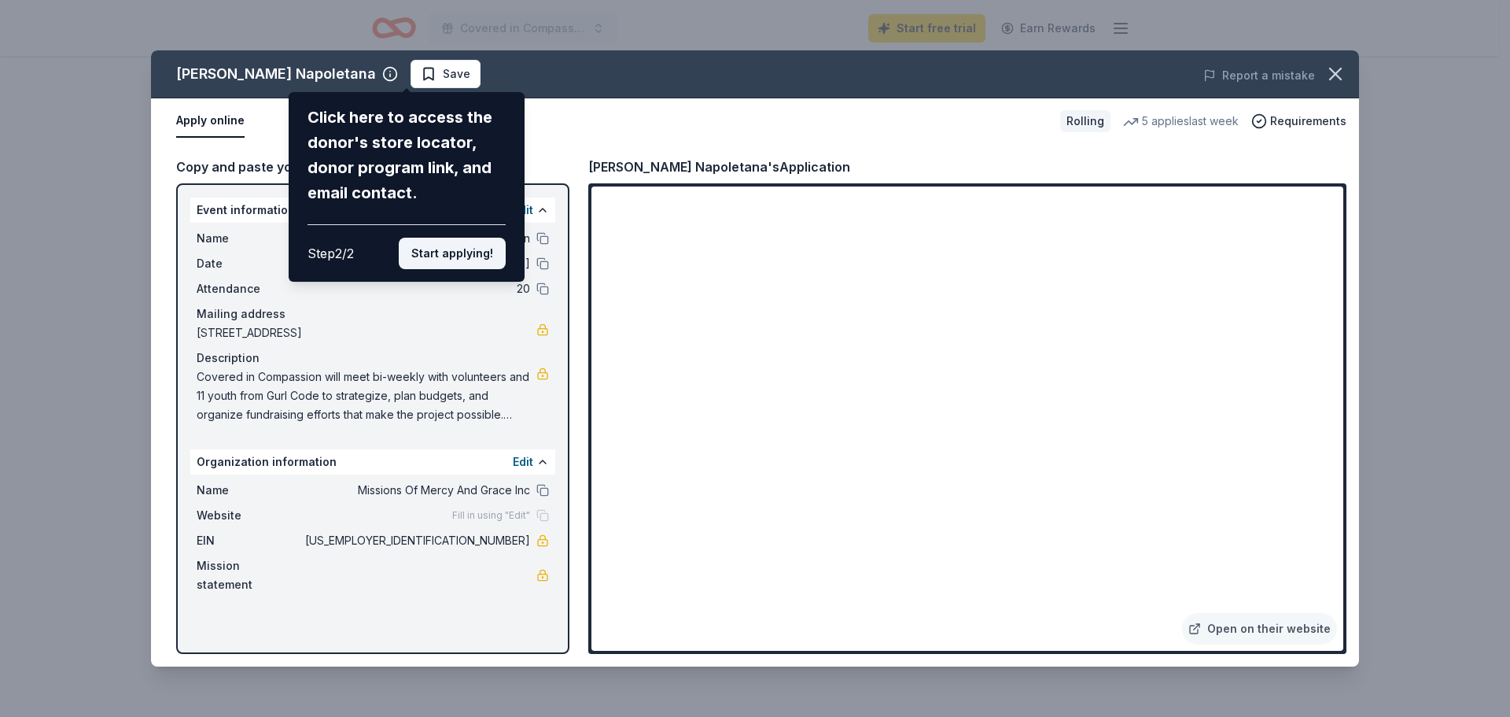
click at [426, 250] on button "Start applying!" at bounding box center [452, 253] width 107 height 31
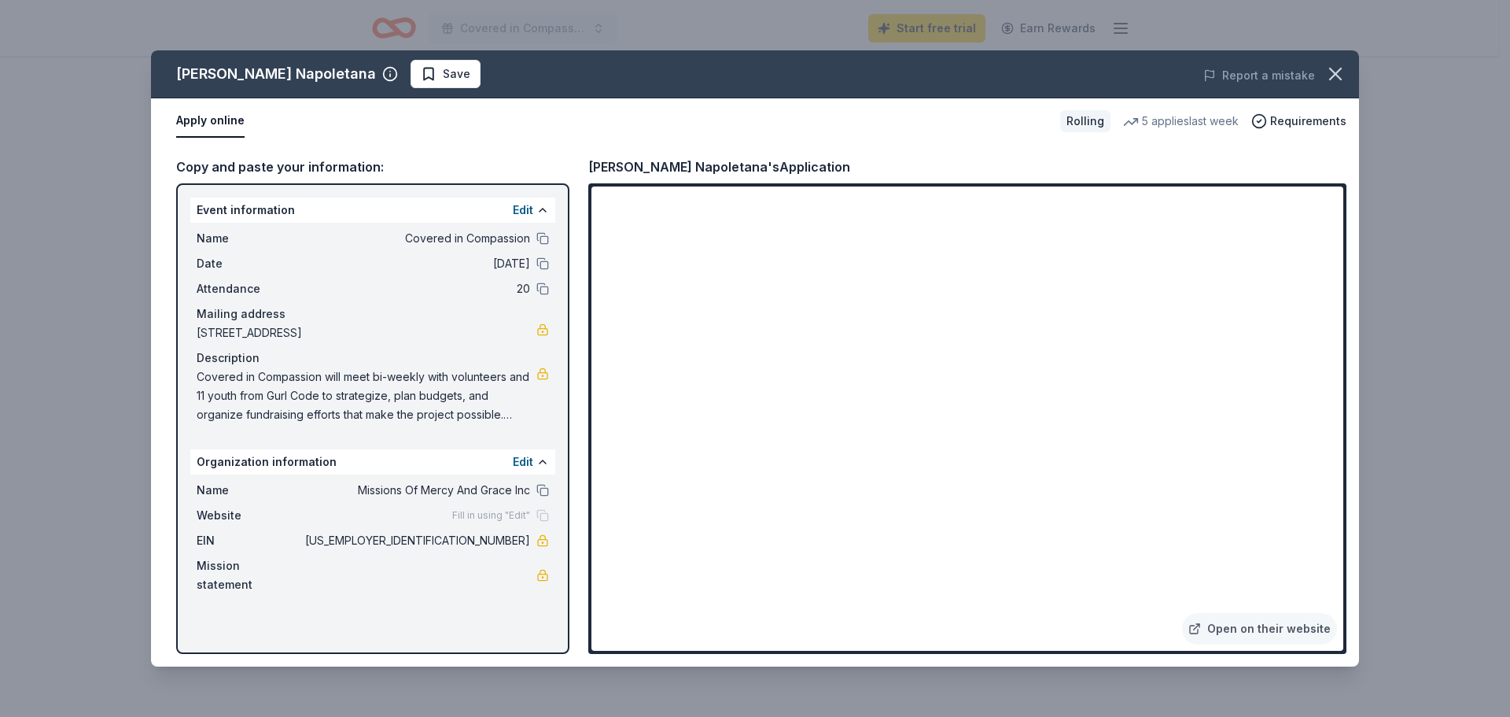
click at [440, 393] on span "Covered in Compassion will meet bi-weekly with volunteers and 11 youth from Gur…" at bounding box center [367, 395] width 340 height 57
click at [1337, 68] on icon "button" at bounding box center [1336, 74] width 22 height 22
